Goal: Information Seeking & Learning: Learn about a topic

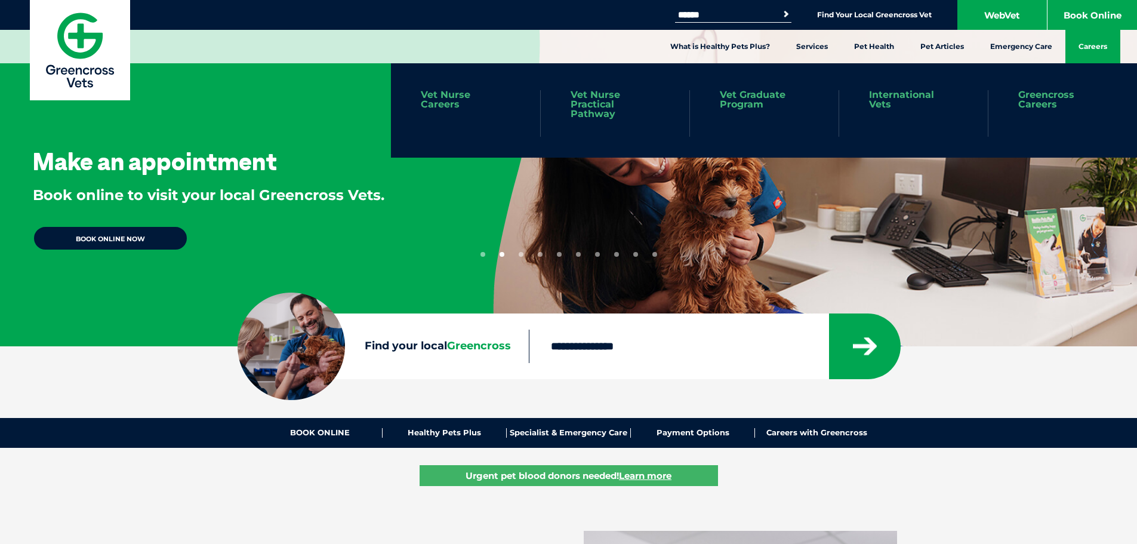
click at [1086, 45] on link "Careers" at bounding box center [1092, 46] width 55 height 33
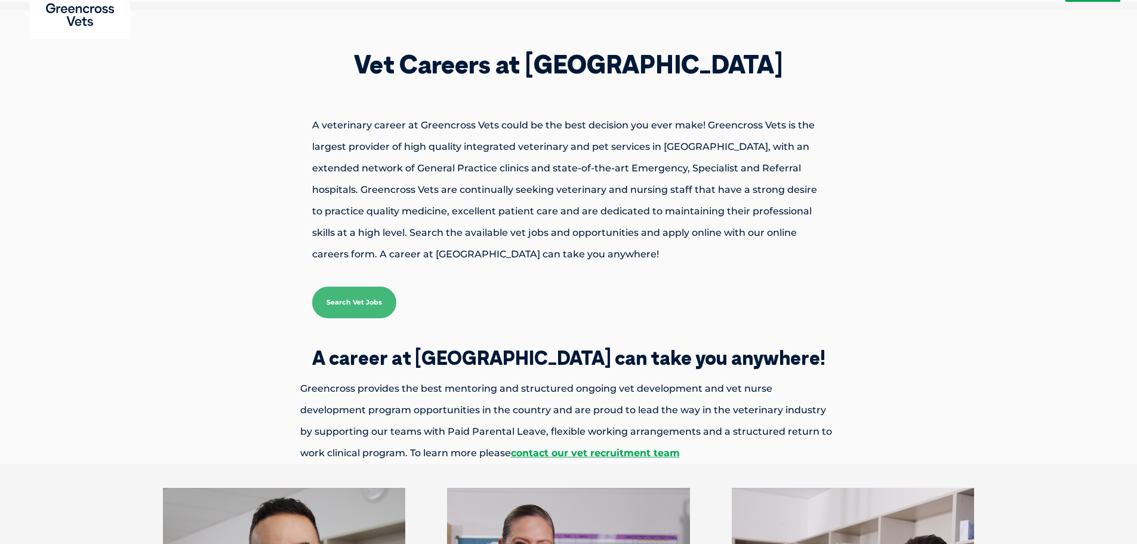
scroll to position [60, 0]
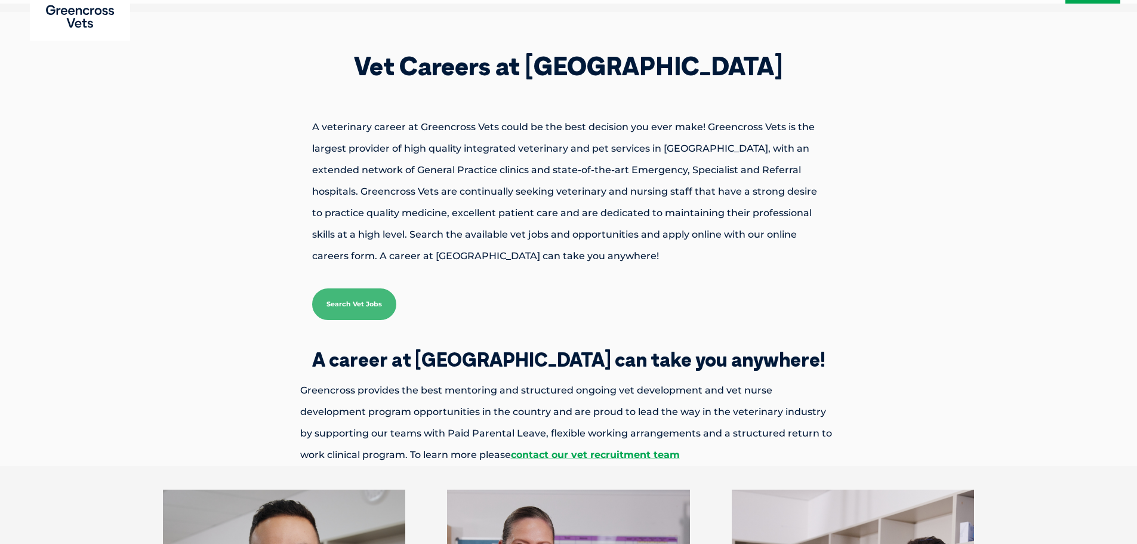
click at [361, 311] on link "Search Vet Jobs" at bounding box center [354, 304] width 84 height 32
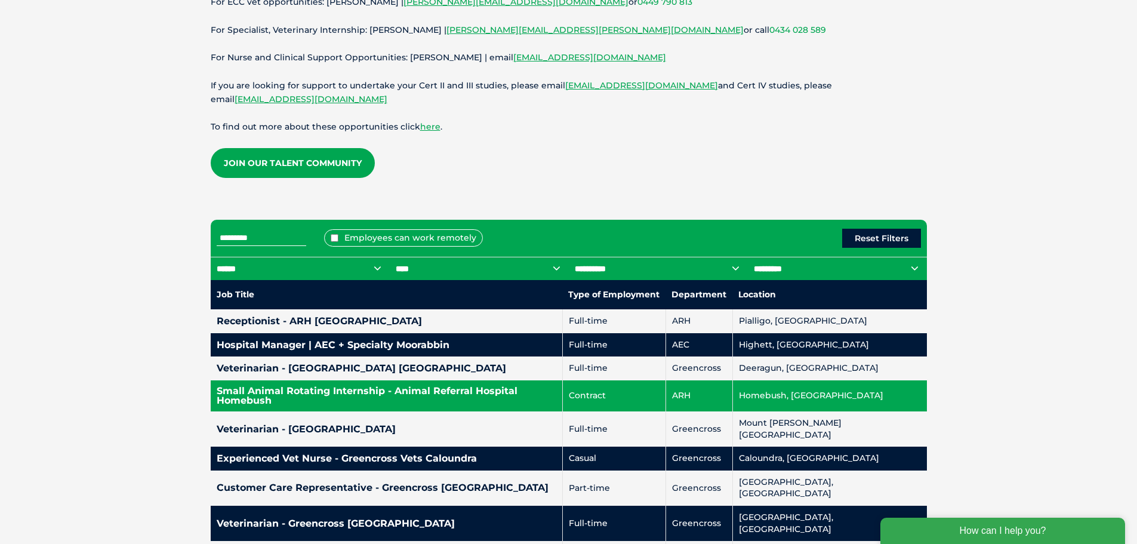
scroll to position [358, 0]
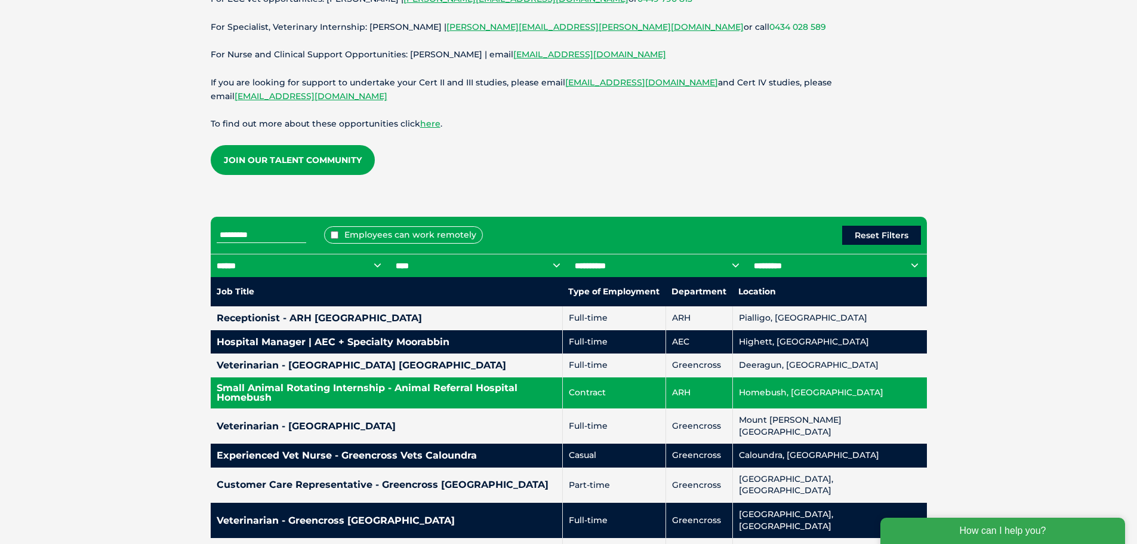
click at [504, 392] on h4 "Small Animal Rotating Internship - Animal Referral Hospital Homebush" at bounding box center [387, 392] width 340 height 19
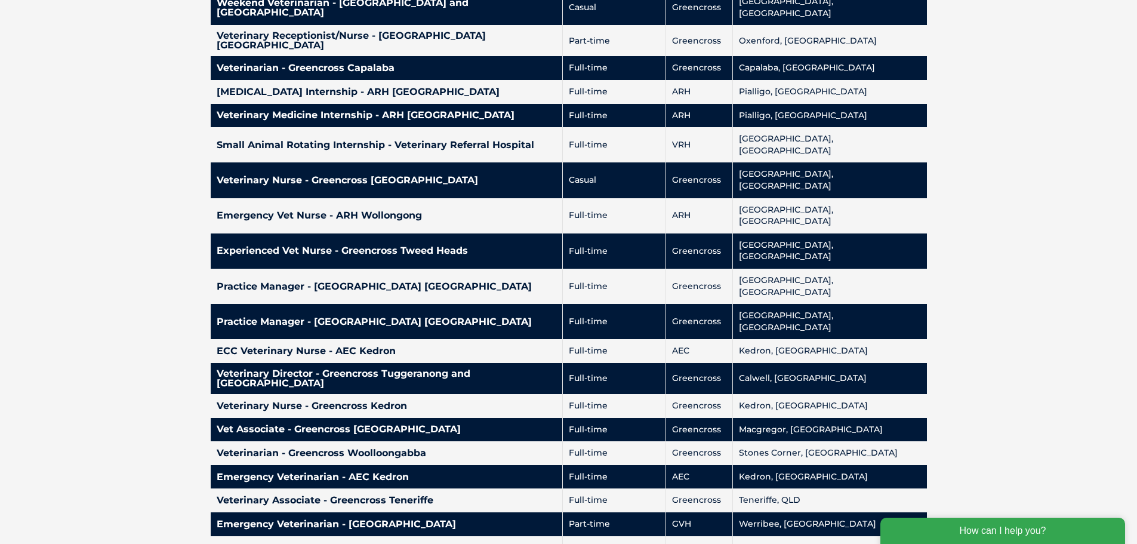
scroll to position [2819, 0]
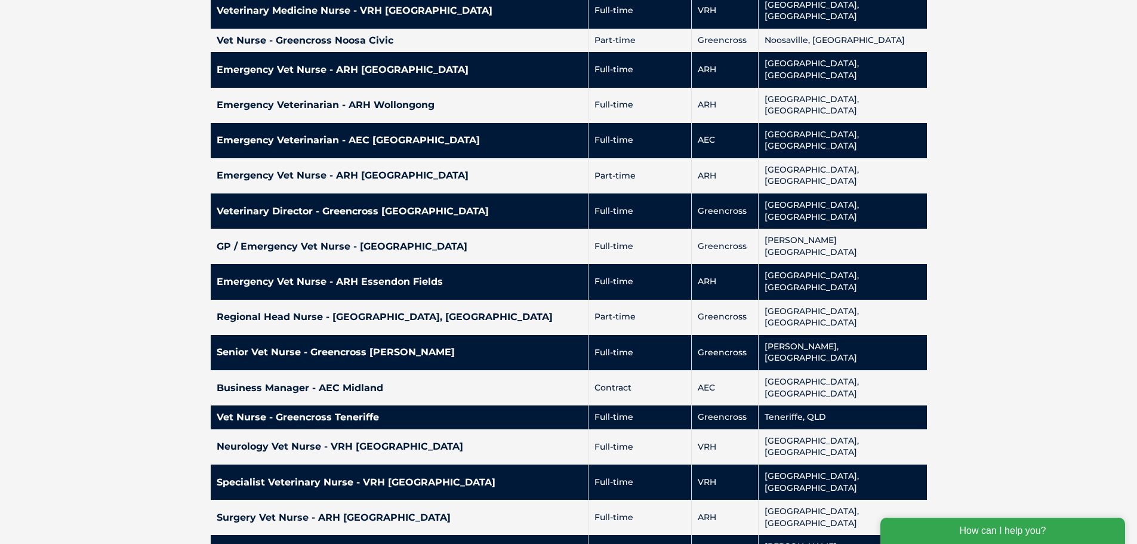
scroll to position [2609, 0]
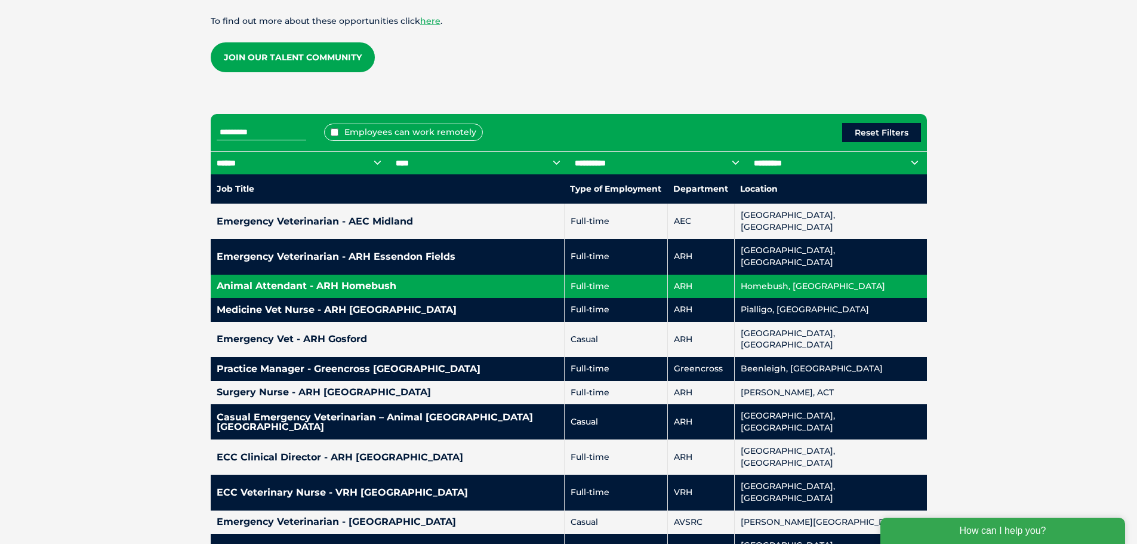
click at [297, 281] on h4 "Animal Attendant - ARH Homebush" at bounding box center [387, 286] width 341 height 10
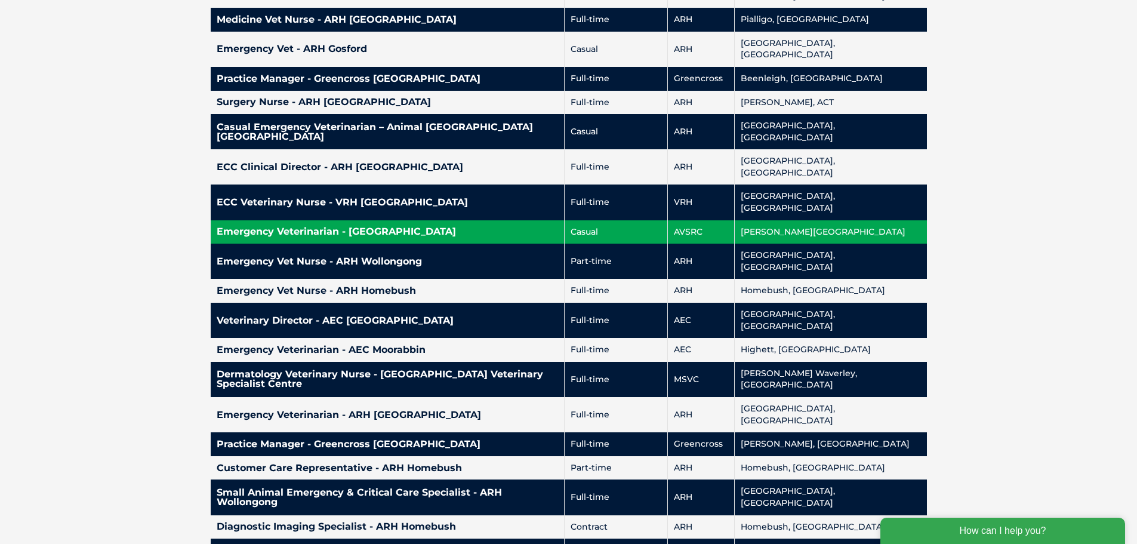
scroll to position [759, 0]
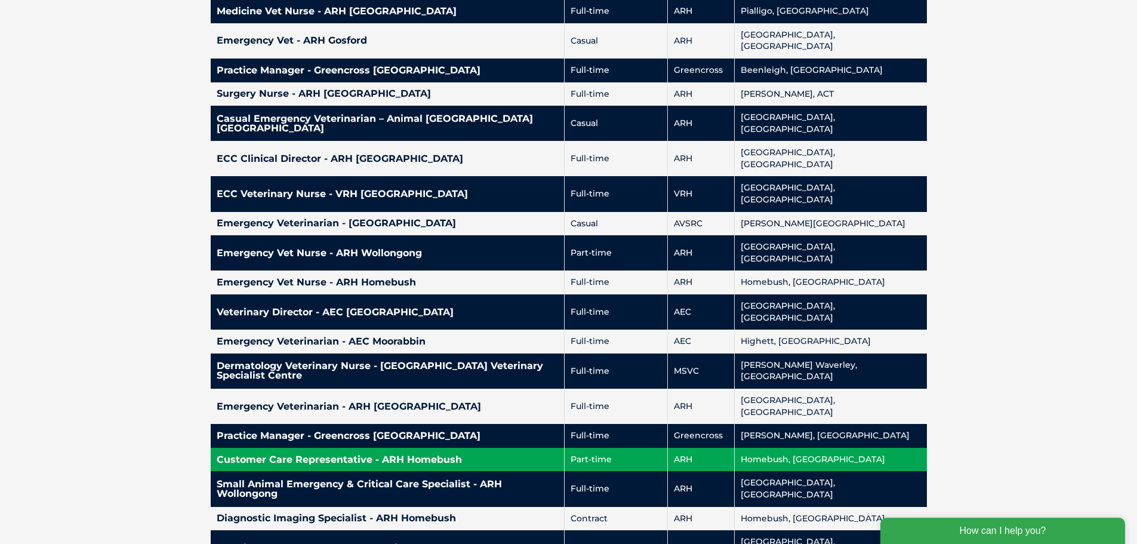
click at [537, 455] on h4 "Customer Care Representative - ARH Homebush" at bounding box center [387, 460] width 341 height 10
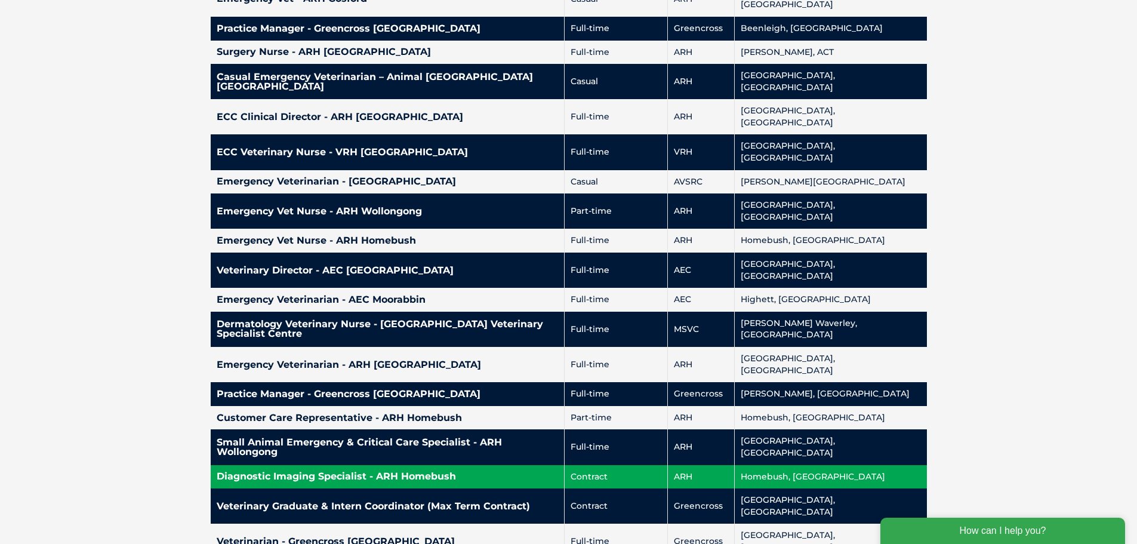
scroll to position [819, 0]
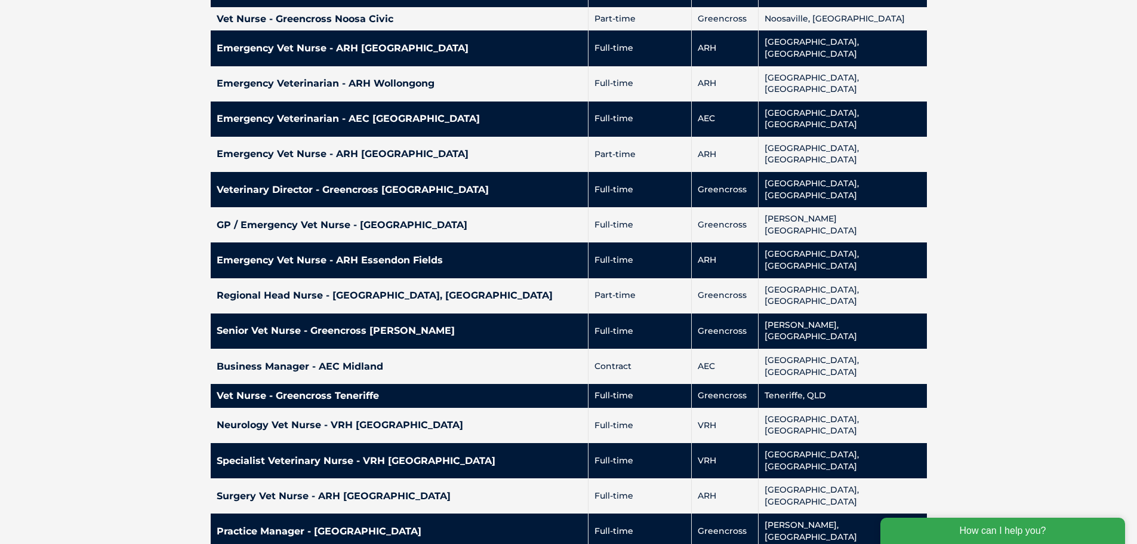
scroll to position [2609, 0]
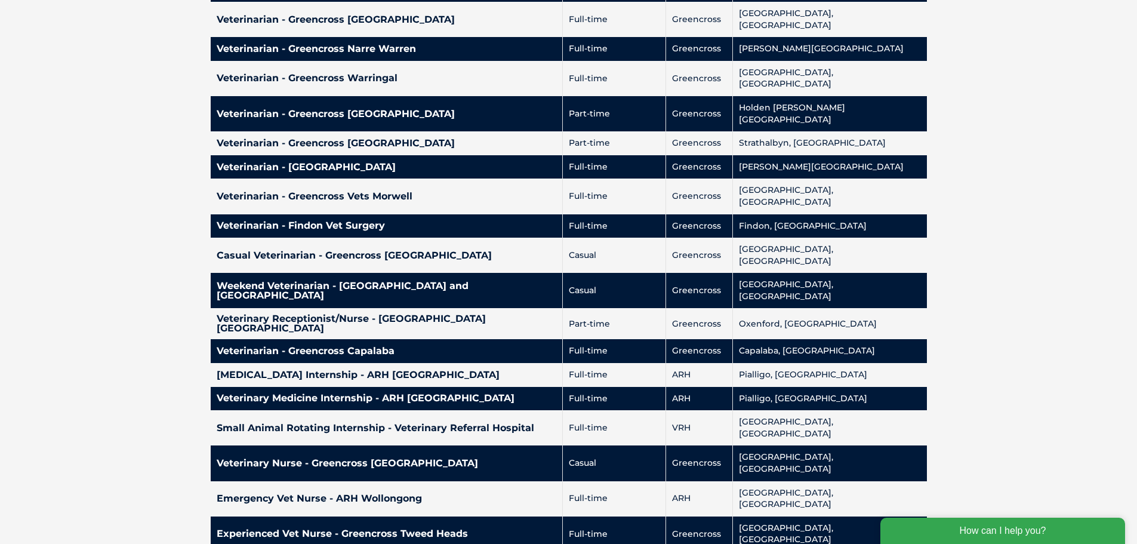
scroll to position [2550, 0]
